Goal: Check status: Check status

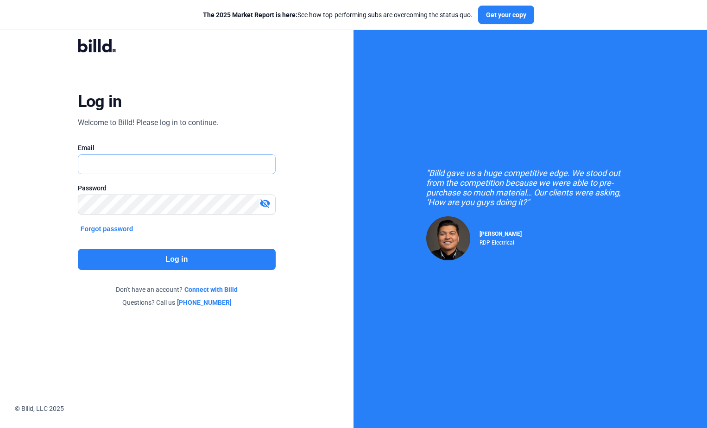
type input "[EMAIL_ADDRESS][DOMAIN_NAME]"
click at [152, 262] on button "Log in" at bounding box center [177, 259] width 198 height 21
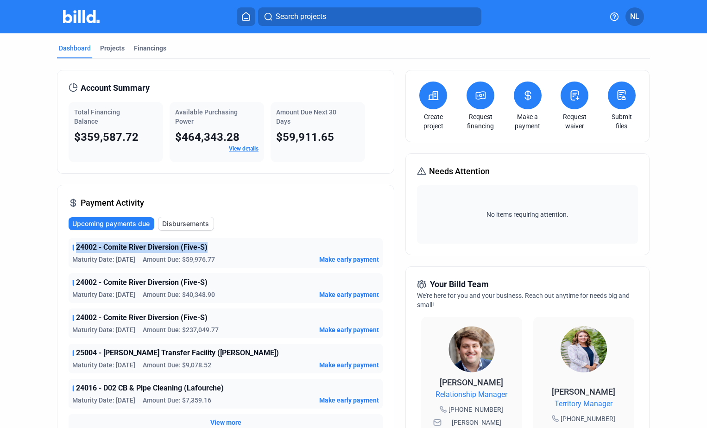
drag, startPoint x: 75, startPoint y: 246, endPoint x: 215, endPoint y: 251, distance: 140.4
click at [215, 251] on div "24002 - Comite River Diversion (Five-S)" at bounding box center [225, 247] width 307 height 11
drag, startPoint x: 207, startPoint y: 248, endPoint x: 51, endPoint y: 249, distance: 155.6
click at [51, 249] on div "Dashboard Projects Financings Account Summary Total Financing Balance $359,587.…" at bounding box center [353, 353] width 630 height 641
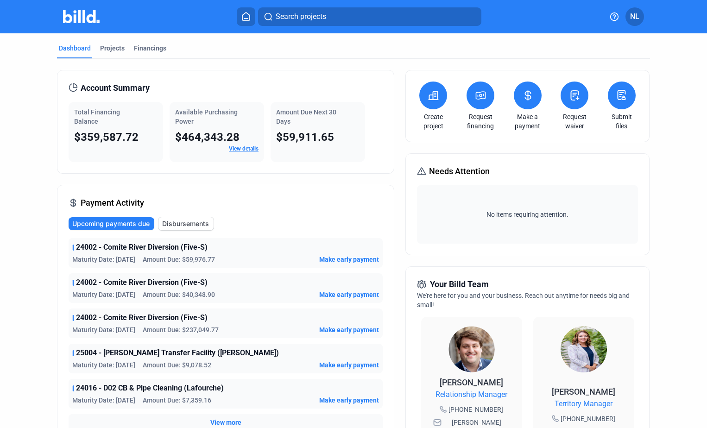
click at [51, 249] on div "Dashboard Projects Financings Account Summary Total Financing Balance $359,587.…" at bounding box center [353, 353] width 630 height 641
drag, startPoint x: 90, startPoint y: 276, endPoint x: 103, endPoint y: 287, distance: 17.1
click at [102, 287] on div "24002 - Comite River Diversion (Five-S) Maturity Date: [DATE] Amount Due: $40,3…" at bounding box center [226, 288] width 314 height 30
drag, startPoint x: 103, startPoint y: 287, endPoint x: 152, endPoint y: 292, distance: 49.8
click at [152, 292] on span "Amount Due: $40,348.90" at bounding box center [179, 294] width 72 height 9
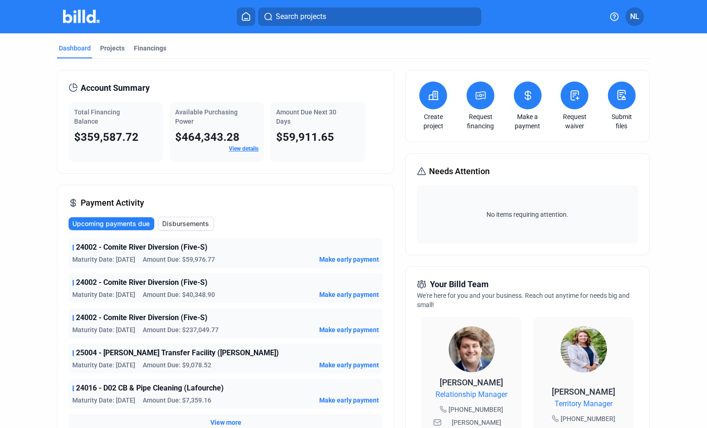
click at [163, 320] on span "24002 - Comite River Diversion (Five-S)" at bounding box center [142, 317] width 132 height 11
click at [187, 332] on span "Amount Due: $237,049.77" at bounding box center [181, 329] width 76 height 9
click at [180, 317] on span "24002 - Comite River Diversion (Five-S)" at bounding box center [142, 317] width 132 height 11
click at [177, 327] on span "Amount Due: $237,049.77" at bounding box center [181, 329] width 76 height 9
click at [174, 313] on span "24002 - Comite River Diversion (Five-S)" at bounding box center [142, 317] width 132 height 11
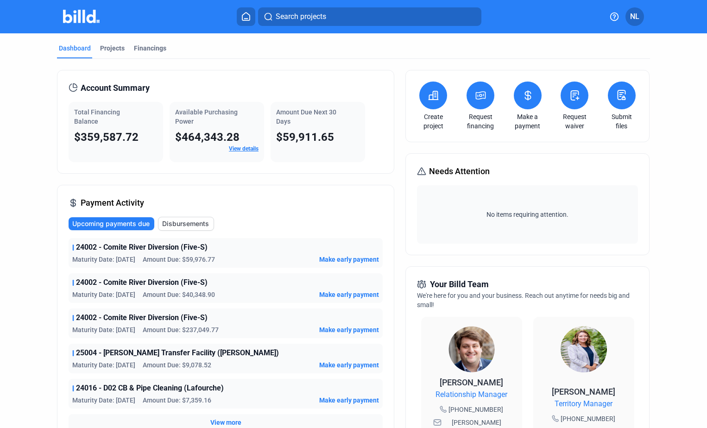
click at [173, 329] on span "Amount Due: $237,049.77" at bounding box center [181, 329] width 76 height 9
click at [169, 352] on span "25004 - [PERSON_NAME] Transfer Facility ([PERSON_NAME])" at bounding box center [177, 352] width 203 height 11
click at [130, 349] on span "25004 - [PERSON_NAME] Transfer Facility ([PERSON_NAME])" at bounding box center [177, 352] width 203 height 11
click at [163, 355] on span "25004 - [PERSON_NAME] Transfer Facility ([PERSON_NAME])" at bounding box center [177, 352] width 203 height 11
click at [187, 355] on span "25004 - [PERSON_NAME] Transfer Facility ([PERSON_NAME])" at bounding box center [177, 352] width 203 height 11
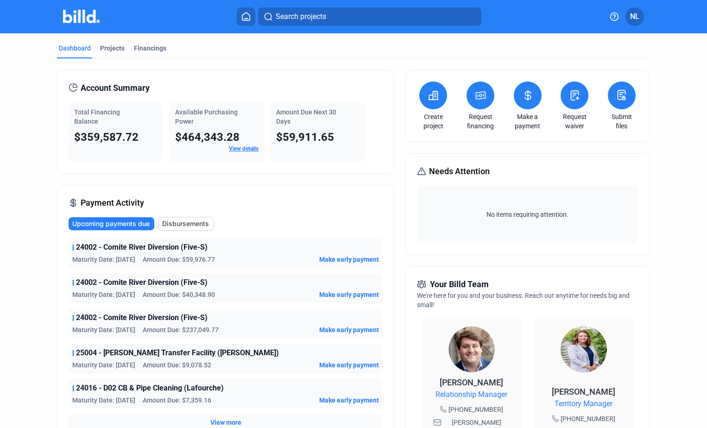
drag, startPoint x: 187, startPoint y: 355, endPoint x: 159, endPoint y: 388, distance: 43.4
click at [174, 388] on span "24016 - D02 CB & Pipe Cleaning (Lafourche)" at bounding box center [150, 388] width 148 height 11
click at [121, 386] on span "24016 - D02 CB & Pipe Cleaning (Lafourche)" at bounding box center [150, 388] width 148 height 11
click at [127, 354] on span "25004 - [PERSON_NAME] Transfer Facility ([PERSON_NAME])" at bounding box center [177, 352] width 203 height 11
click at [129, 387] on span "24016 - D02 CB & Pipe Cleaning (Lafourche)" at bounding box center [150, 388] width 148 height 11
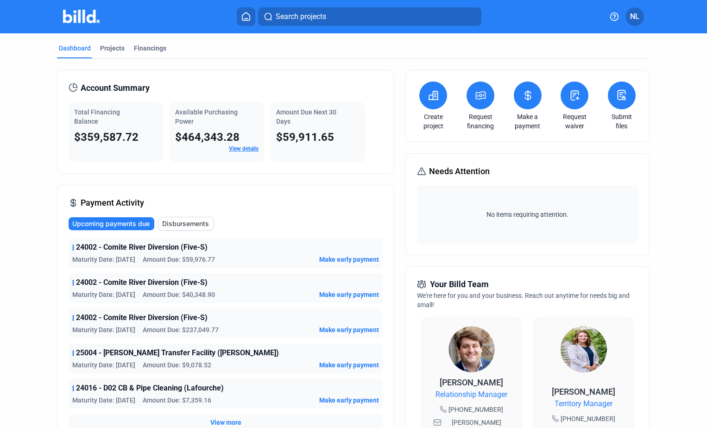
click at [126, 354] on span "25004 - [PERSON_NAME] Transfer Facility ([PERSON_NAME])" at bounding box center [177, 352] width 203 height 11
click at [155, 354] on span "25004 - [PERSON_NAME] Transfer Facility ([PERSON_NAME])" at bounding box center [177, 352] width 203 height 11
click at [112, 49] on div "Projects" at bounding box center [112, 48] width 25 height 9
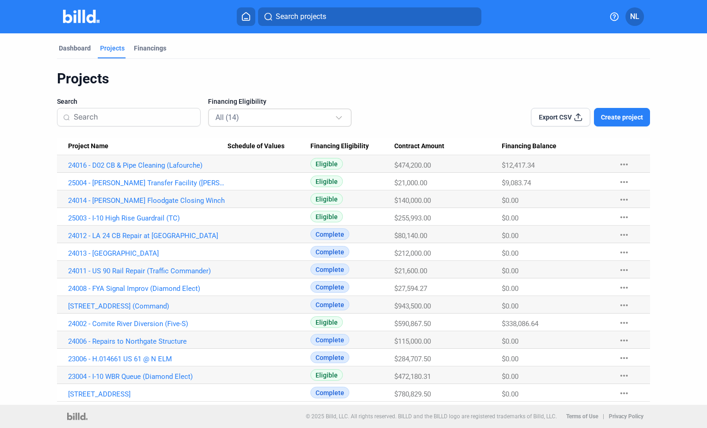
click at [251, 117] on div "All (14)" at bounding box center [274, 117] width 119 height 12
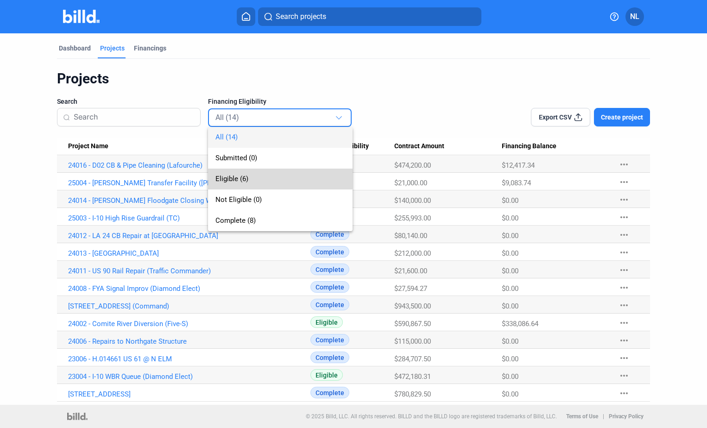
click at [236, 178] on span "Eligible (6)" at bounding box center [231, 179] width 33 height 8
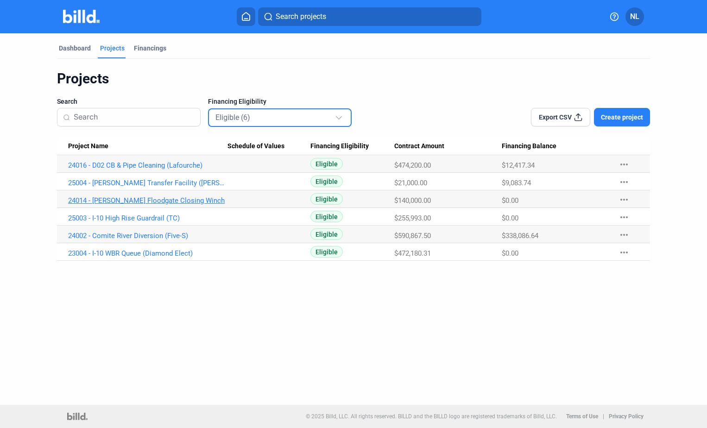
click at [148, 197] on link "24014 - [PERSON_NAME] Floodgate Closing Winch" at bounding box center [147, 200] width 159 height 8
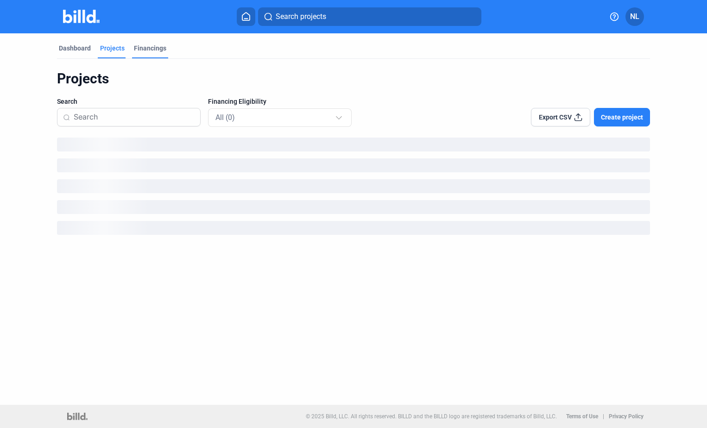
click at [145, 48] on div "Financings" at bounding box center [150, 48] width 32 height 9
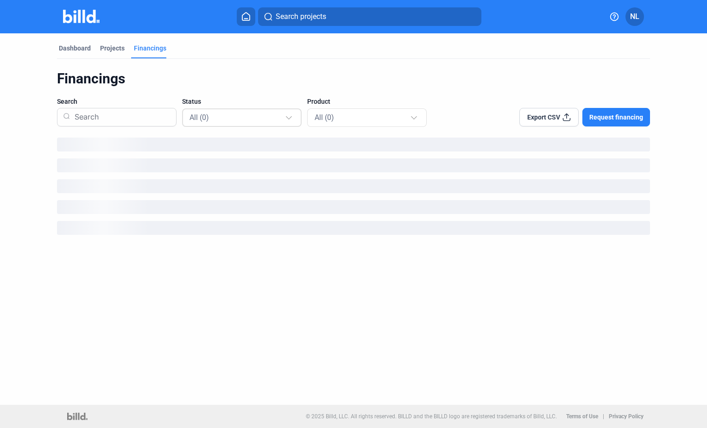
click at [228, 119] on div "All (0)" at bounding box center [236, 117] width 95 height 12
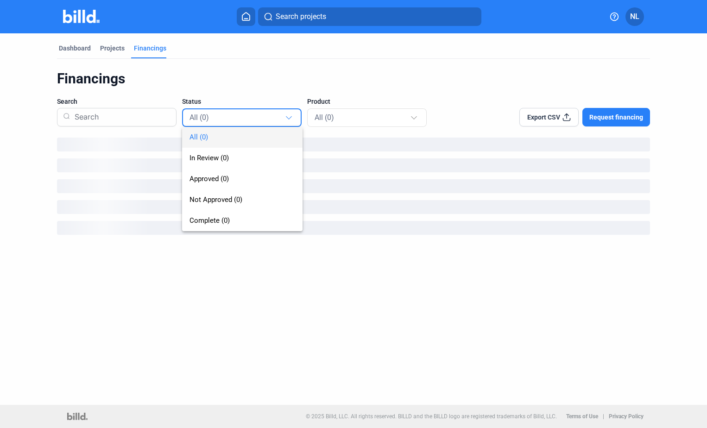
drag, startPoint x: 253, startPoint y: 79, endPoint x: 233, endPoint y: 93, distance: 23.9
click at [253, 78] on div at bounding box center [353, 214] width 707 height 428
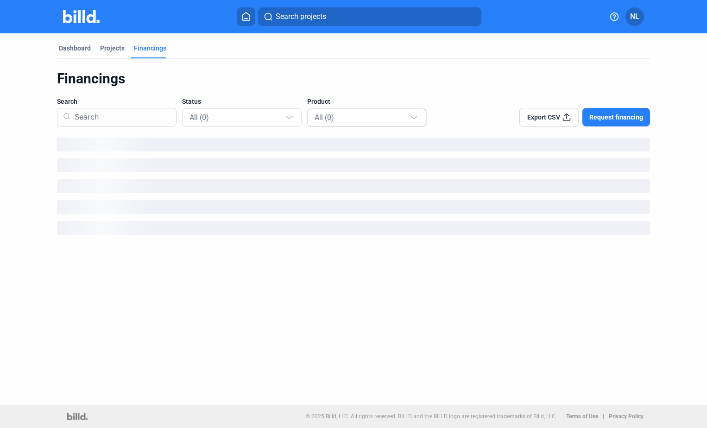
click at [372, 120] on div "All (0)" at bounding box center [361, 117] width 95 height 12
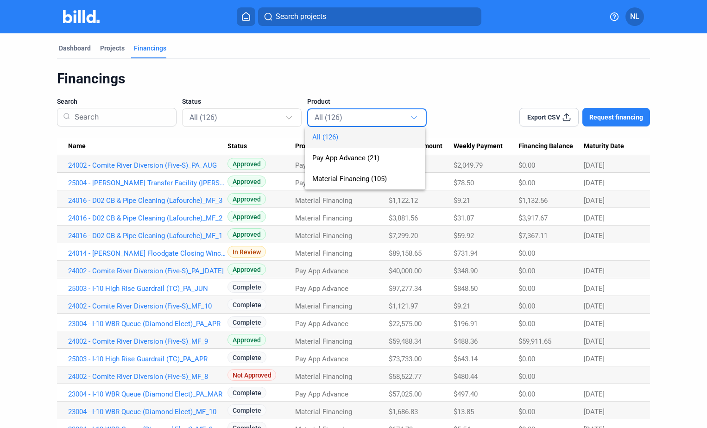
click at [320, 75] on div at bounding box center [353, 214] width 707 height 428
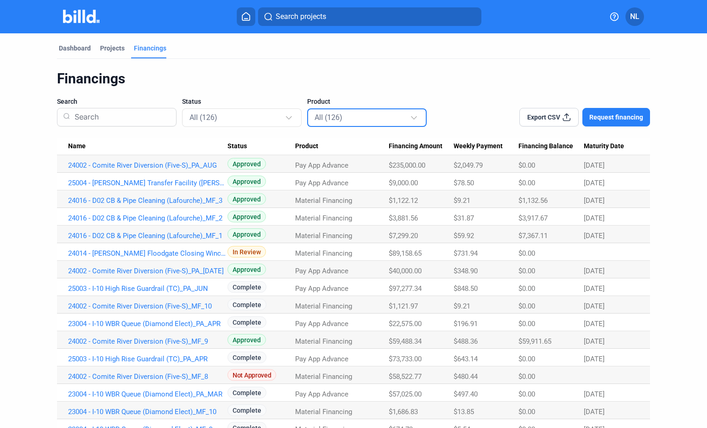
click at [325, 119] on mat-select-trigger "All (126)" at bounding box center [328, 117] width 28 height 9
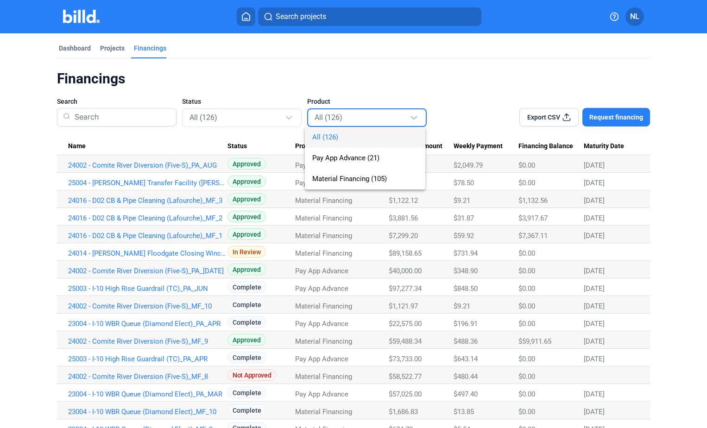
click at [276, 122] on div at bounding box center [353, 214] width 707 height 428
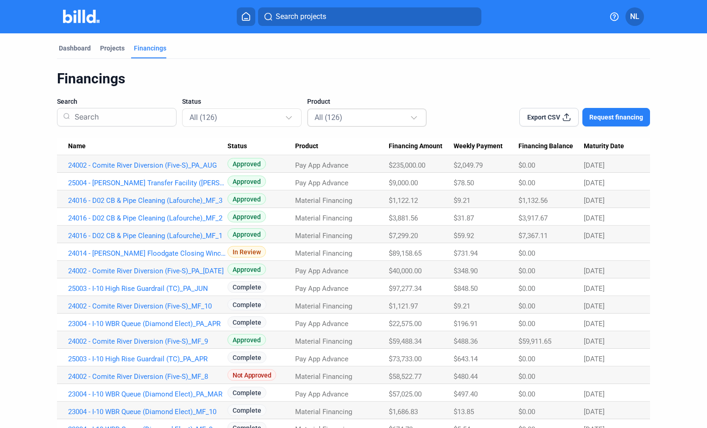
click at [323, 119] on mat-select-trigger "All (126)" at bounding box center [328, 117] width 28 height 9
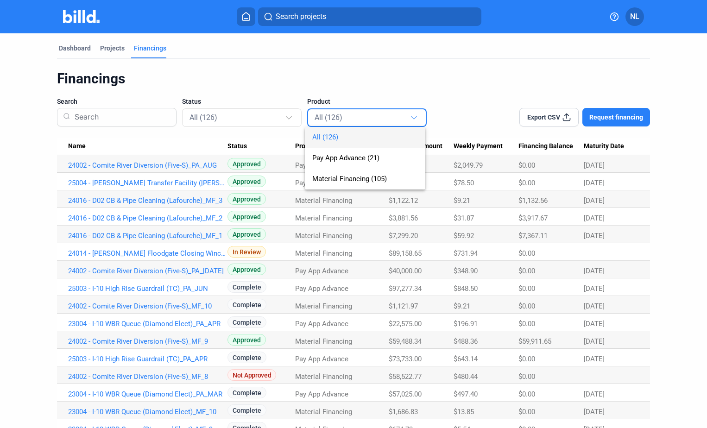
click at [253, 115] on div at bounding box center [353, 214] width 707 height 428
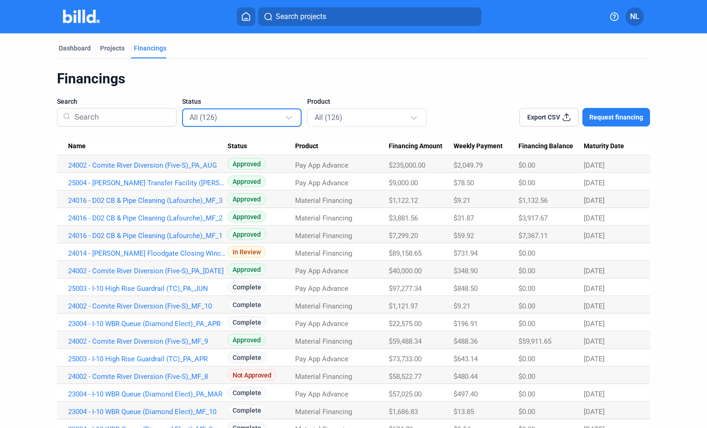
click at [253, 115] on div "All (126)" at bounding box center [236, 117] width 95 height 12
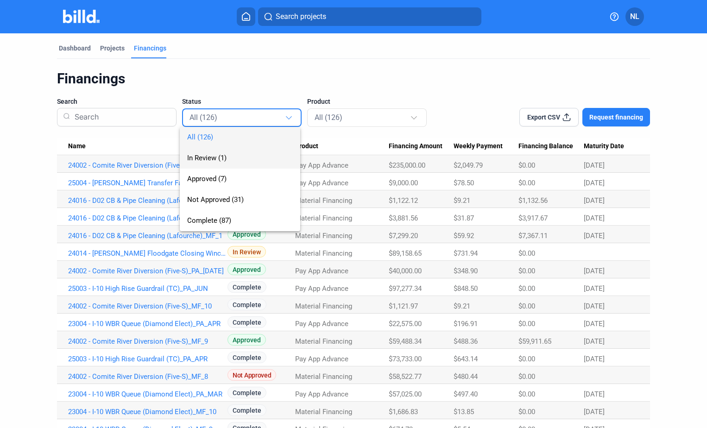
click at [224, 160] on span "In Review (1)" at bounding box center [206, 158] width 39 height 8
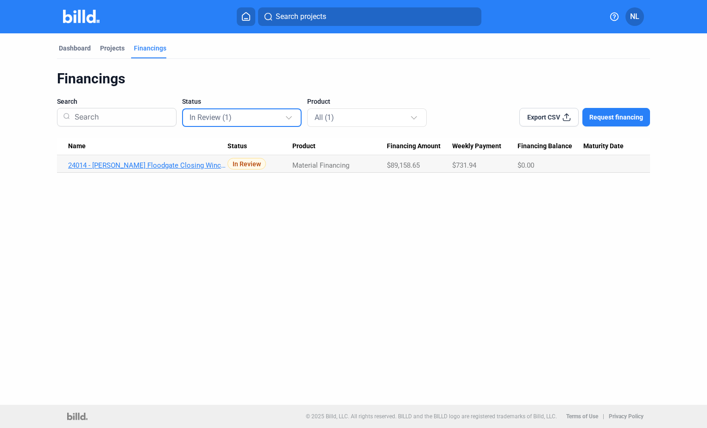
click at [192, 168] on link "24014 - [PERSON_NAME] Floodgate Closing Winch_MF_1" at bounding box center [147, 165] width 159 height 8
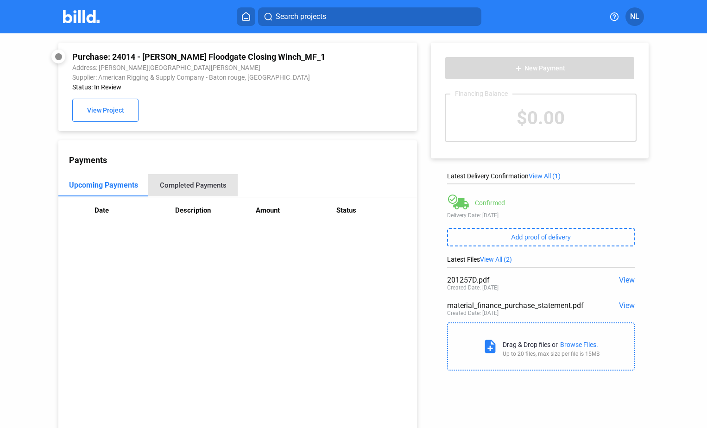
click at [199, 189] on div "Completed Payments" at bounding box center [193, 185] width 67 height 8
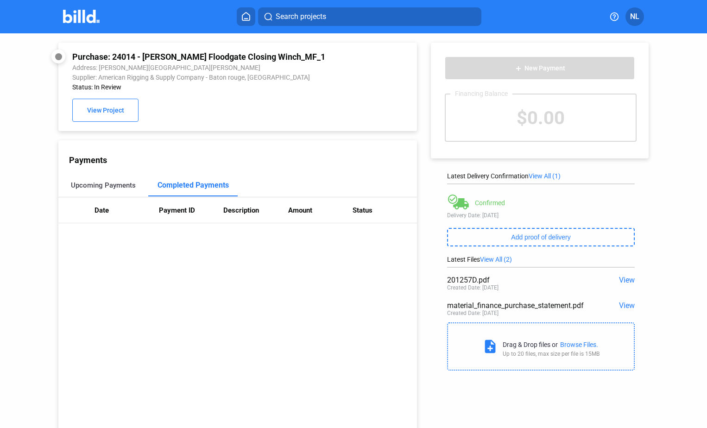
click at [116, 187] on div "Upcoming Payments" at bounding box center [103, 185] width 65 height 8
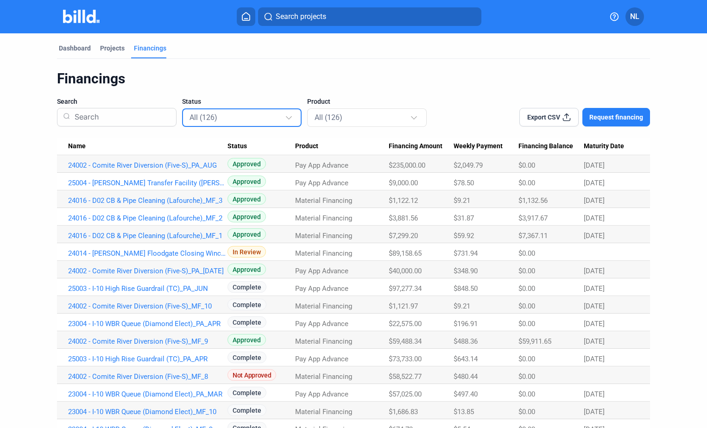
click at [281, 120] on div "All (126)" at bounding box center [236, 117] width 95 height 12
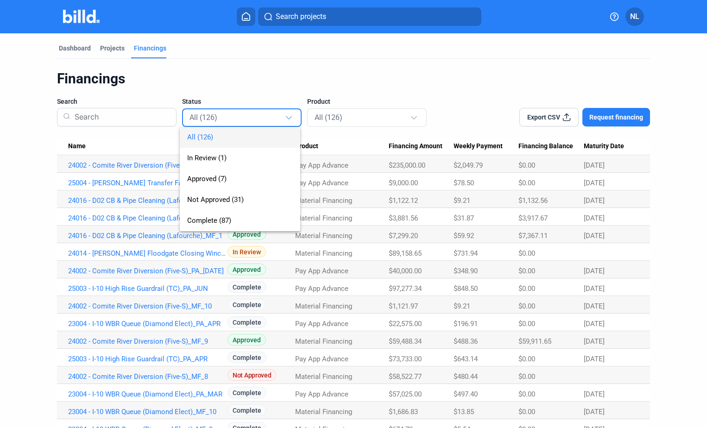
click at [192, 252] on div at bounding box center [353, 214] width 707 height 428
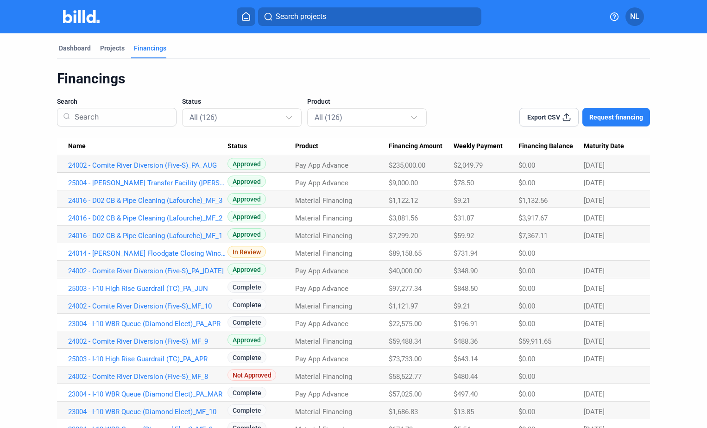
click at [192, 252] on link "24014 - [PERSON_NAME] Floodgate Closing Winch_MF_1" at bounding box center [147, 253] width 159 height 8
click at [189, 253] on link "24014 - [PERSON_NAME] Floodgate Closing Winch_MF_1" at bounding box center [147, 253] width 159 height 8
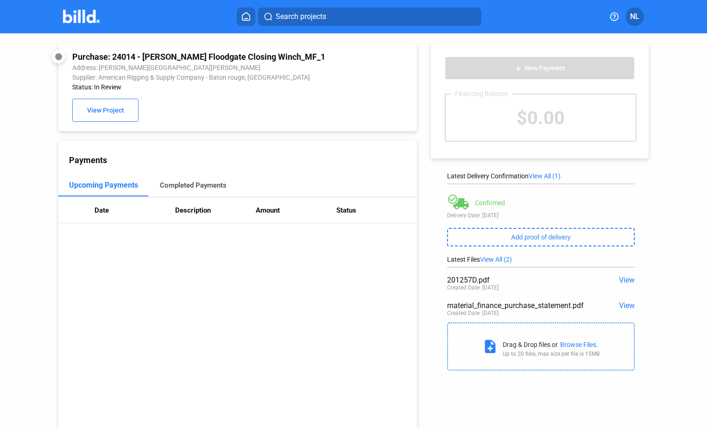
click at [172, 186] on div "Completed Payments" at bounding box center [193, 185] width 67 height 8
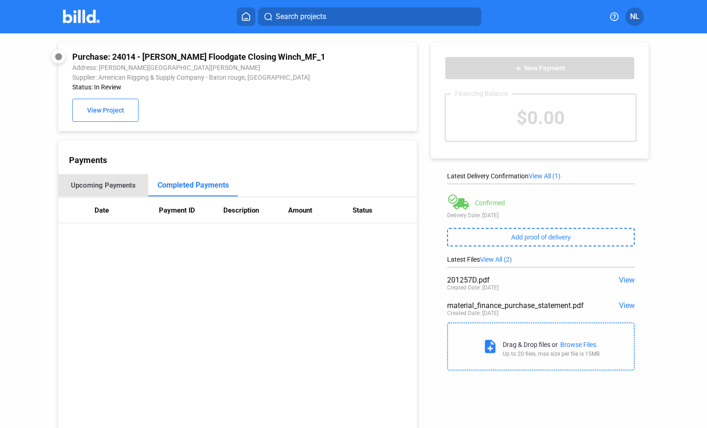
click at [125, 188] on div "Upcoming Payments" at bounding box center [103, 185] width 65 height 8
